Goal: Transaction & Acquisition: Purchase product/service

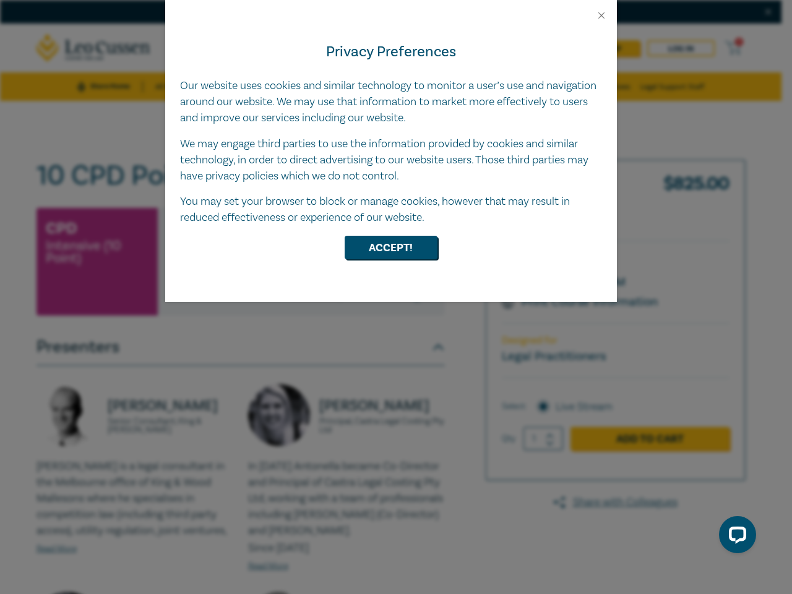
click at [396, 297] on div "Privacy Preferences Our website uses cookies and similar technology to monitor …" at bounding box center [391, 161] width 452 height 281
click at [602, 15] on button "Close" at bounding box center [601, 15] width 11 height 11
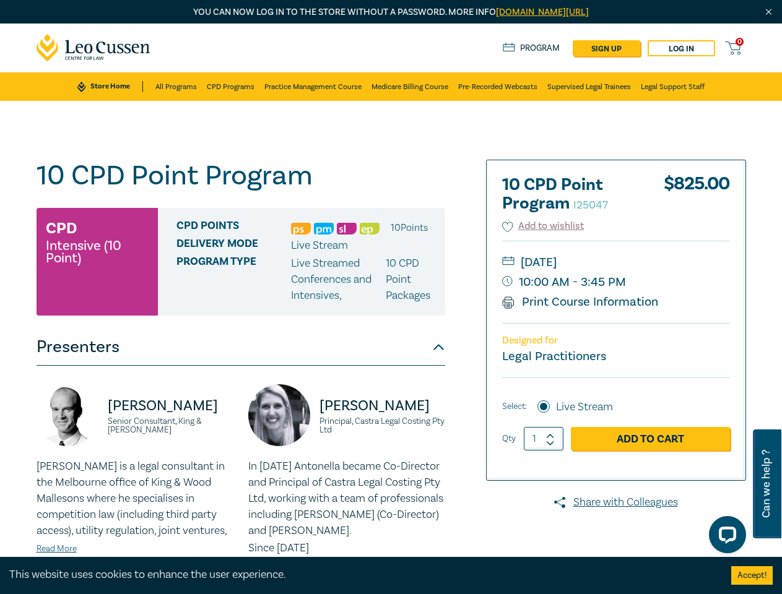
click at [391, 248] on div "Delivery Mode Live Stream" at bounding box center [305, 246] width 259 height 16
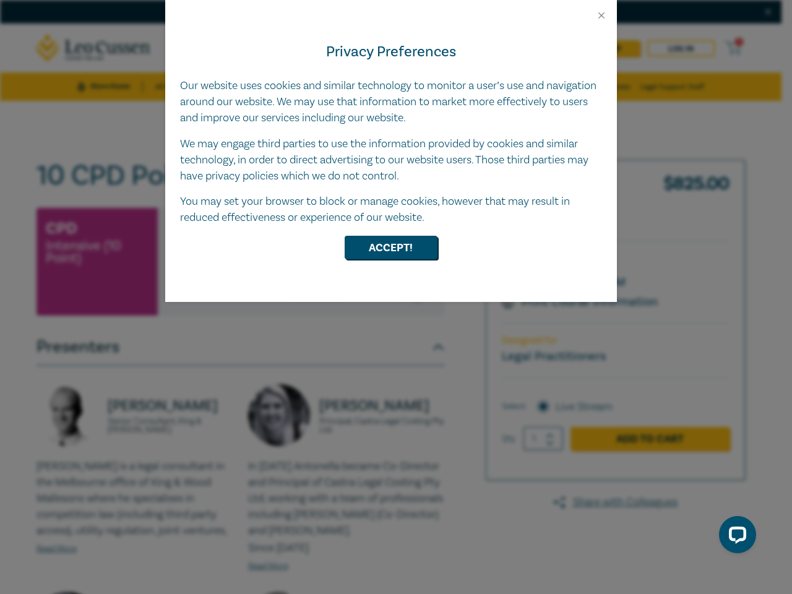
click at [396, 297] on div "Privacy Preferences Our website uses cookies and similar technology to monitor …" at bounding box center [391, 161] width 452 height 281
click at [602, 15] on button "Close" at bounding box center [601, 15] width 11 height 11
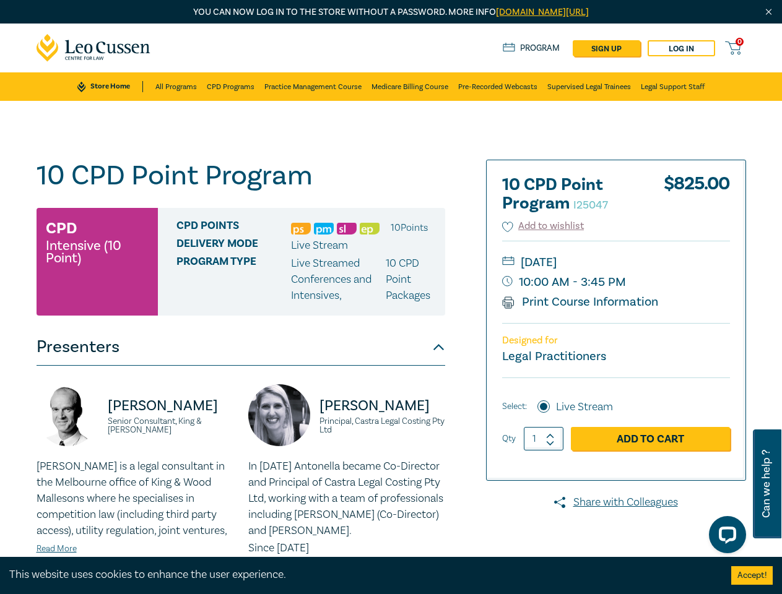
click at [391, 248] on div "Delivery Mode Live Stream" at bounding box center [305, 246] width 259 height 16
